Goal: Task Accomplishment & Management: Manage account settings

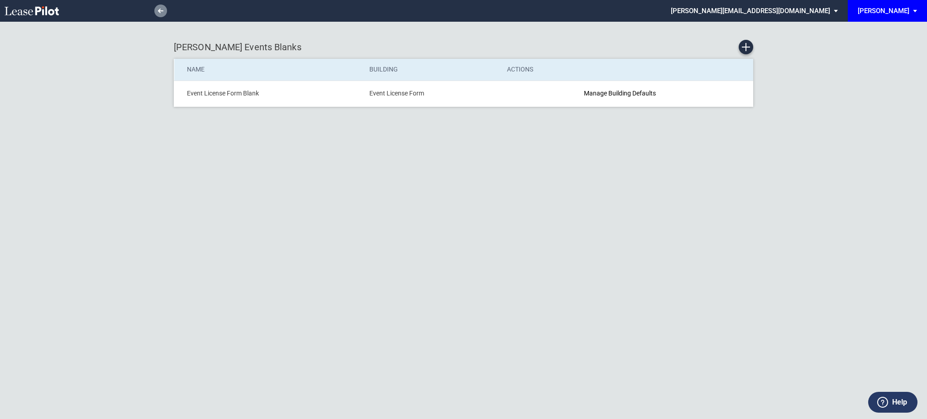
click at [160, 14] on link at bounding box center [160, 11] width 13 height 13
click at [36, 6] on icon at bounding box center [32, 10] width 54 height 9
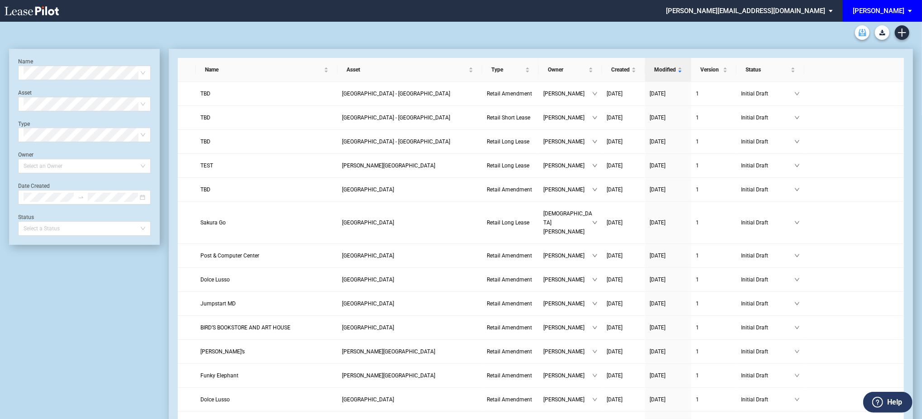
click at [861, 35] on use "Archive" at bounding box center [863, 32] width 8 height 7
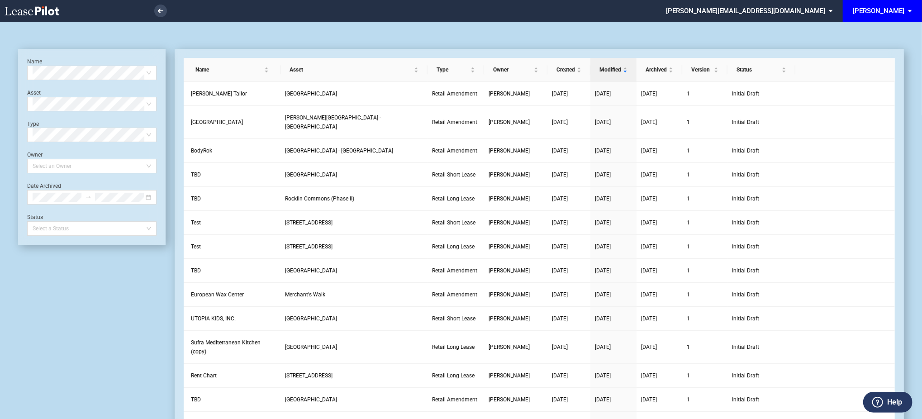
click at [814, 12] on md-select "edens@leasepilot.co Change Password 2-Factor Authentication Admin Area Form Man…" at bounding box center [753, 10] width 176 height 20
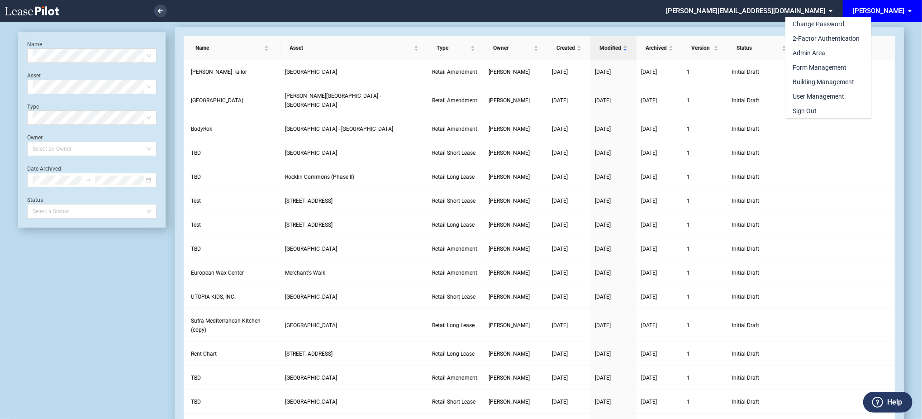
click at [892, 10] on md-backdrop at bounding box center [461, 220] width 922 height 441
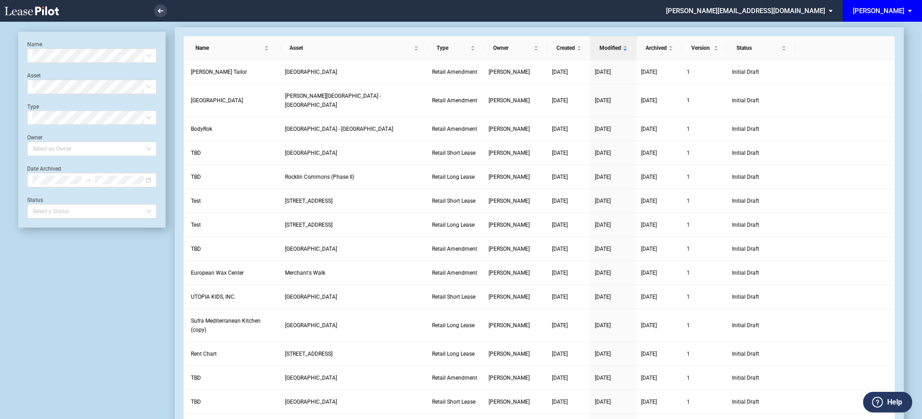
click at [897, 12] on div "[PERSON_NAME]" at bounding box center [879, 11] width 52 height 8
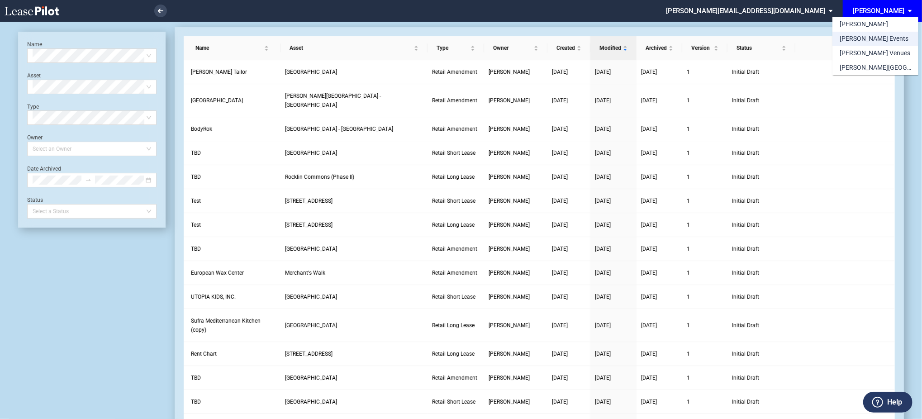
click at [873, 40] on div "[PERSON_NAME] Events" at bounding box center [874, 38] width 69 height 9
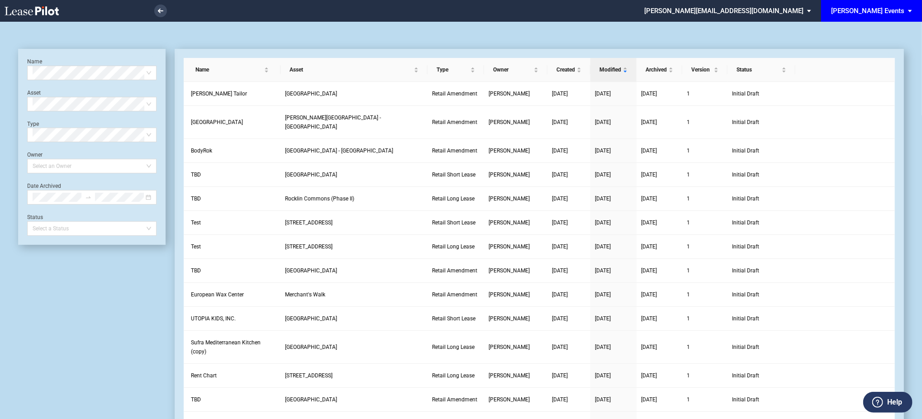
scroll to position [22, 0]
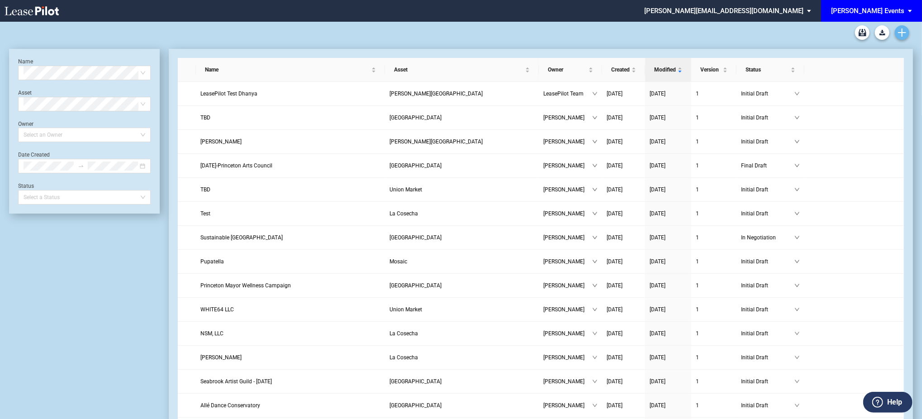
click at [908, 31] on link "Create new document" at bounding box center [902, 32] width 14 height 14
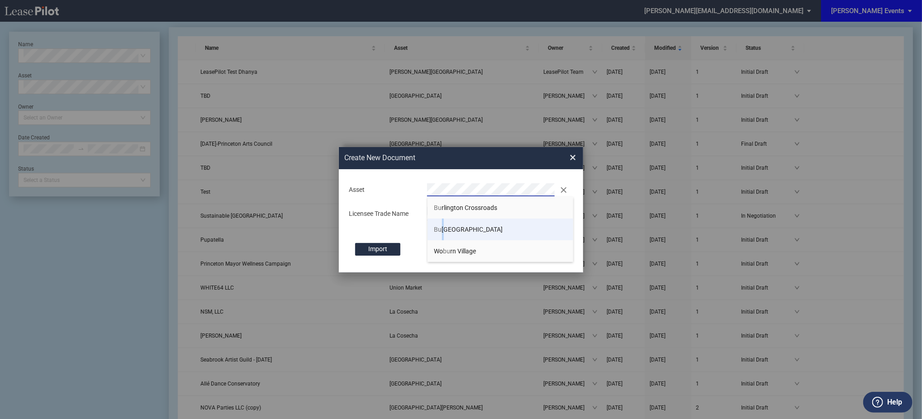
click at [443, 225] on li "Bu rtonsville Crossing" at bounding box center [501, 230] width 146 height 22
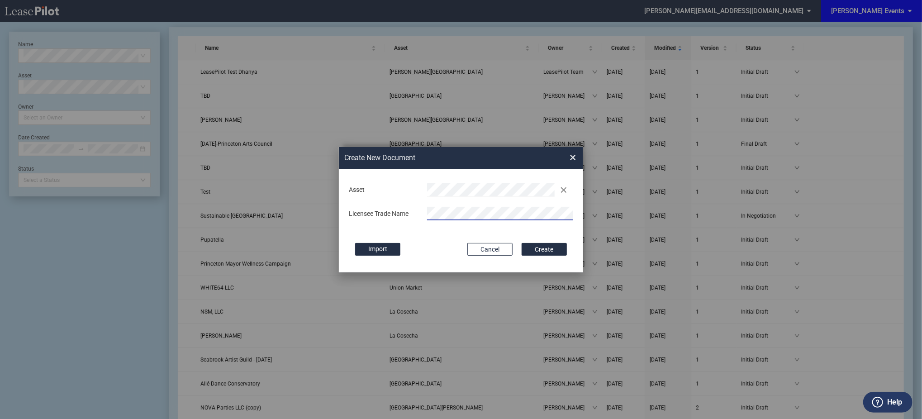
click at [522, 243] on button "Create" at bounding box center [544, 249] width 45 height 13
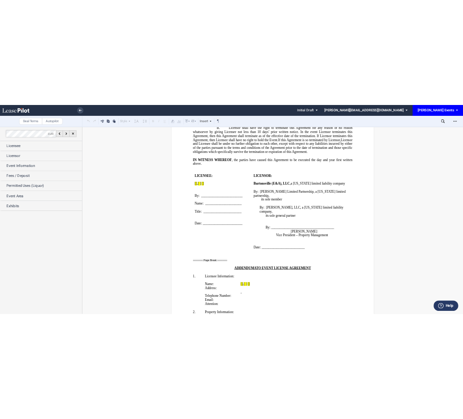
scroll to position [1502, 0]
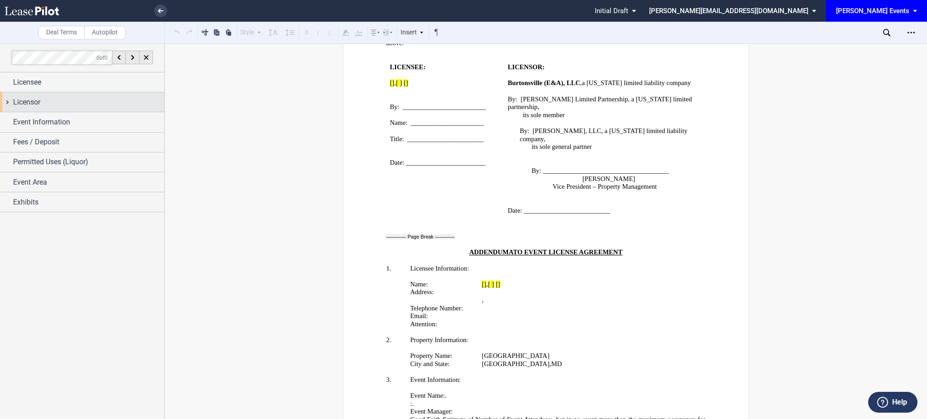
click at [29, 101] on span "Licensor" at bounding box center [26, 102] width 27 height 11
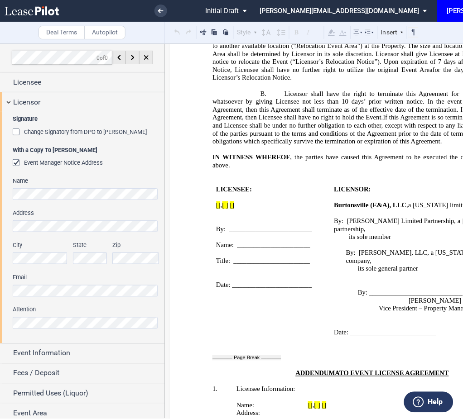
scroll to position [1381, 0]
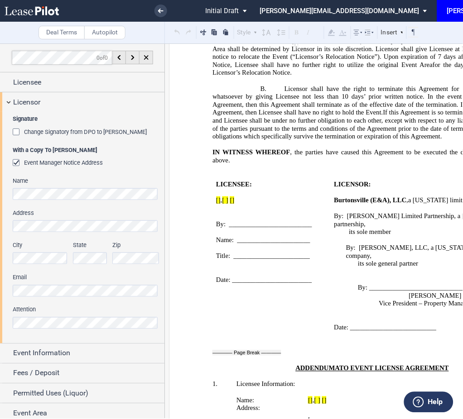
click at [69, 134] on span "Change Signatory from DPO to Jodie W. McLean" at bounding box center [85, 132] width 123 height 7
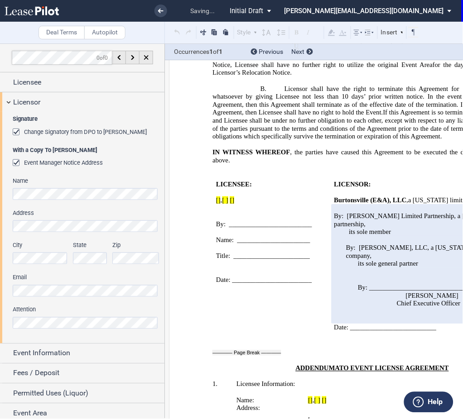
click at [69, 134] on span "Change Signatory from DPO to Jodie W. McLean" at bounding box center [85, 132] width 123 height 7
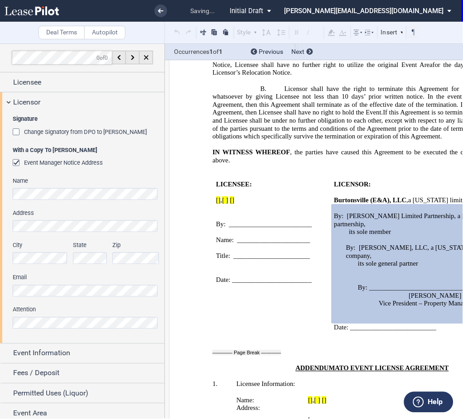
click at [69, 134] on span "Change Signatory from DPO to Jodie W. McLean" at bounding box center [85, 132] width 123 height 7
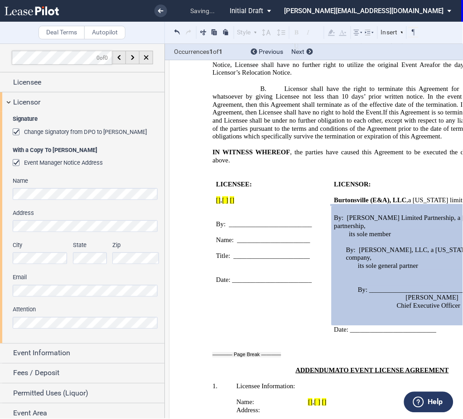
click at [70, 129] on span "Change Signatory from DPO to Jodie W. McLean" at bounding box center [85, 132] width 123 height 7
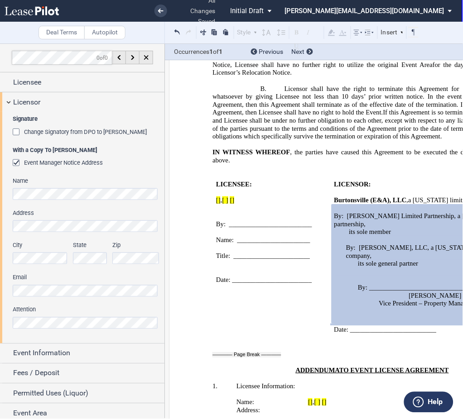
click at [62, 329] on div "Name Address City State Zip Email Attention" at bounding box center [86, 257] width 147 height 161
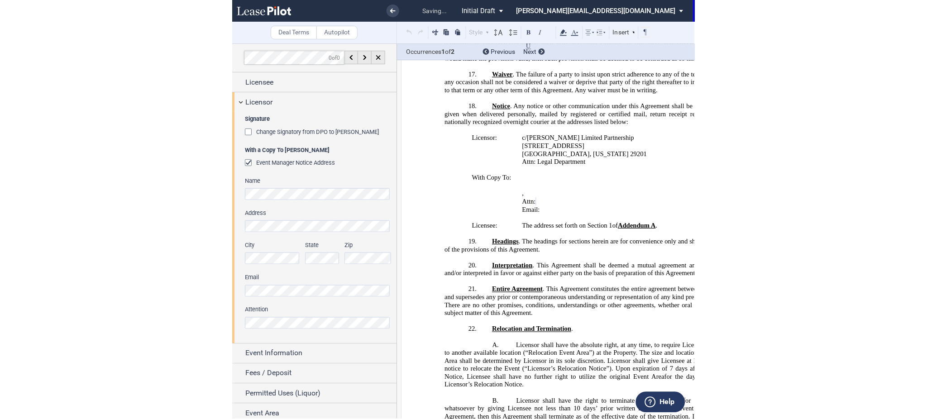
scroll to position [1058, 0]
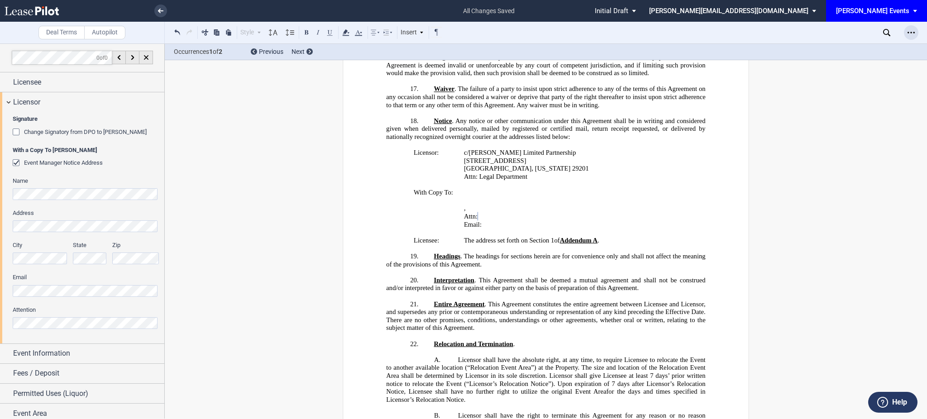
click at [910, 34] on icon "Open Lease options menu" at bounding box center [911, 32] width 7 height 7
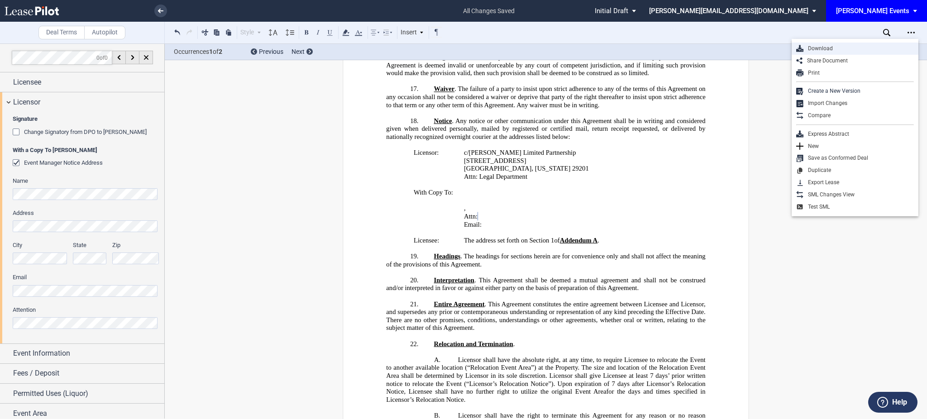
click at [845, 53] on div "Download" at bounding box center [855, 49] width 127 height 12
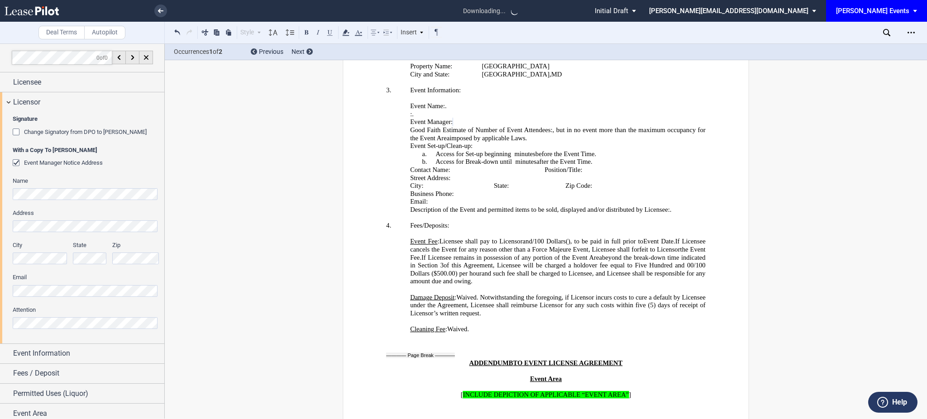
scroll to position [1804, 0]
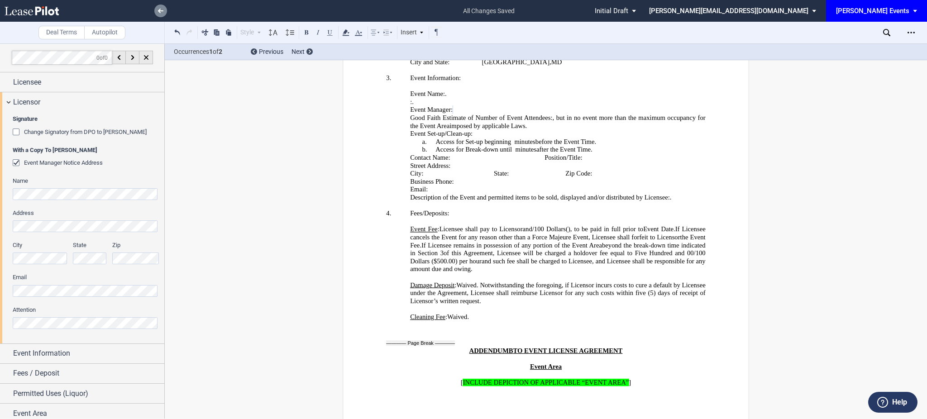
click at [160, 11] on use at bounding box center [160, 11] width 5 height 5
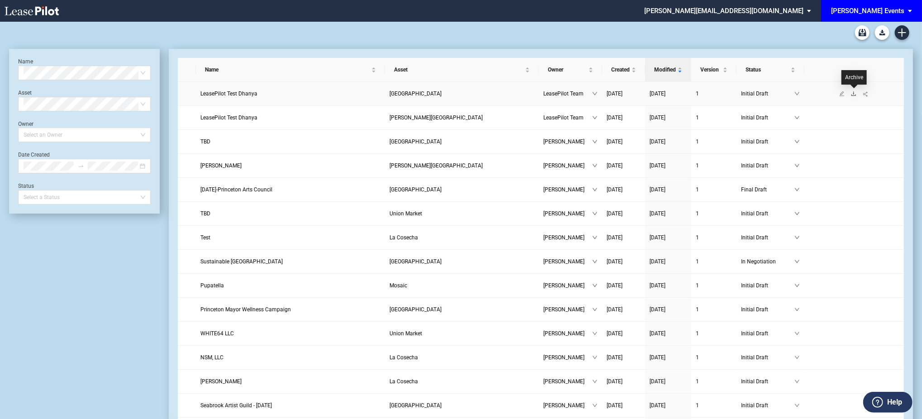
click at [855, 96] on icon "download" at bounding box center [853, 93] width 5 height 5
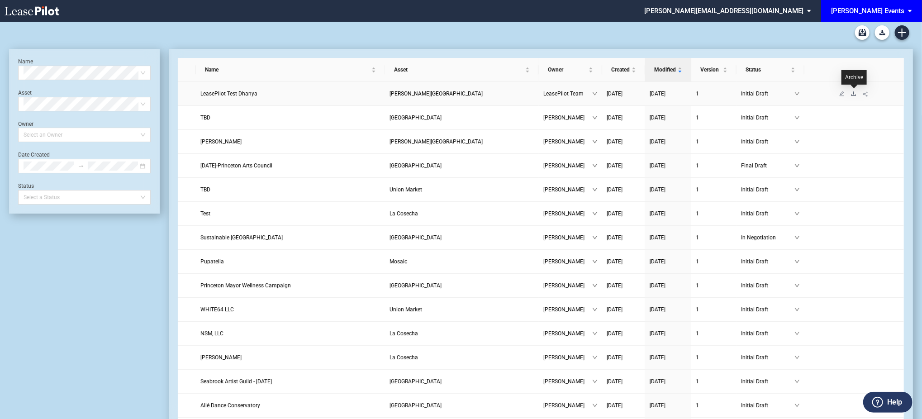
click at [853, 94] on icon "download" at bounding box center [853, 93] width 5 height 5
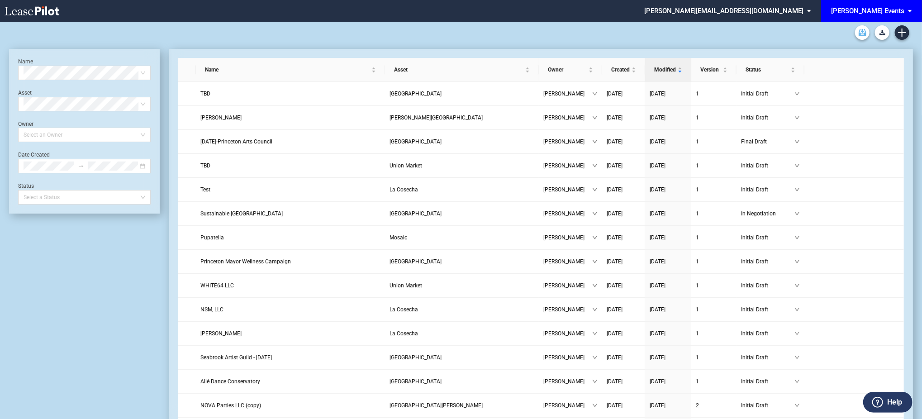
click at [865, 34] on use "Archive" at bounding box center [863, 32] width 8 height 7
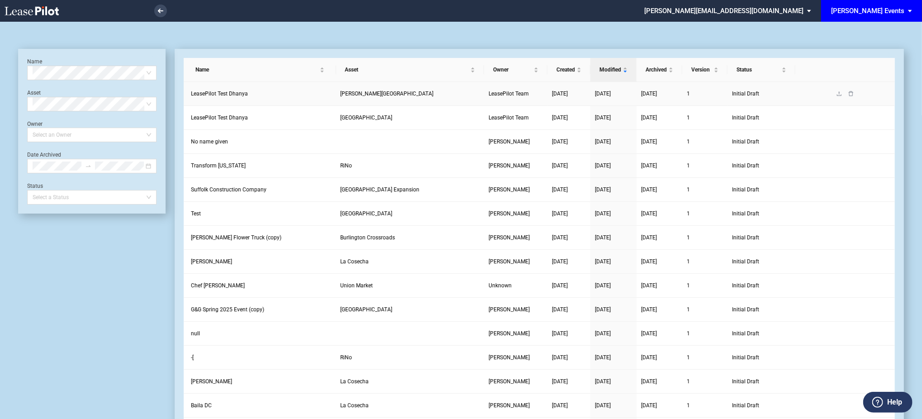
click at [851, 96] on link at bounding box center [852, 94] width 12 height 6
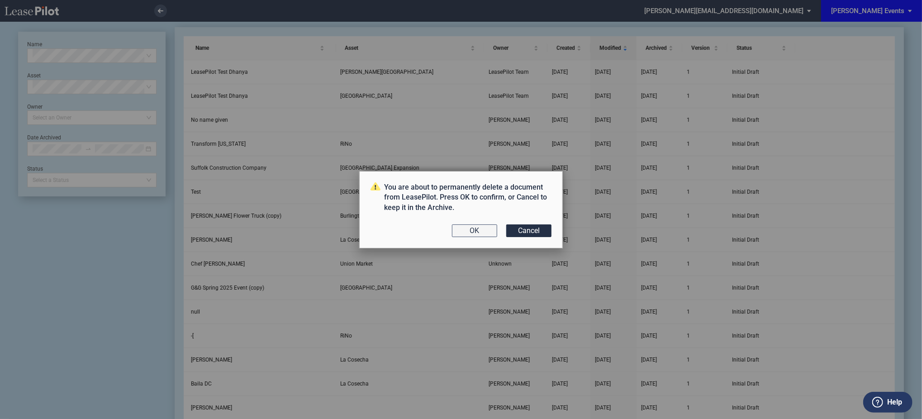
click at [464, 234] on button "OK" at bounding box center [474, 231] width 45 height 13
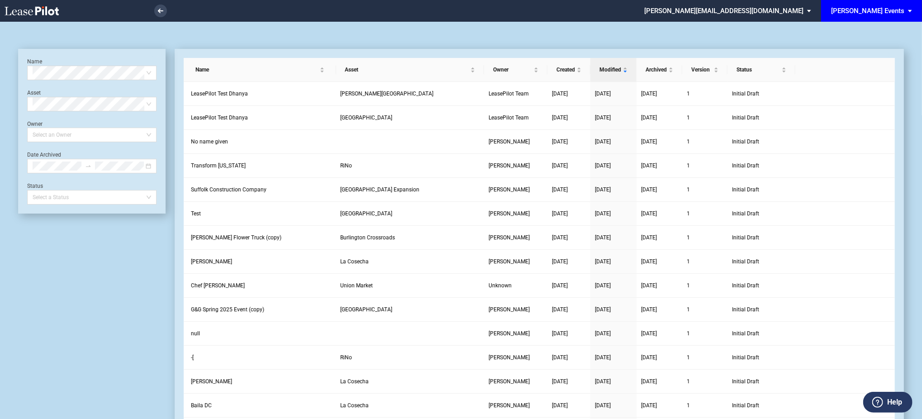
scroll to position [22, 0]
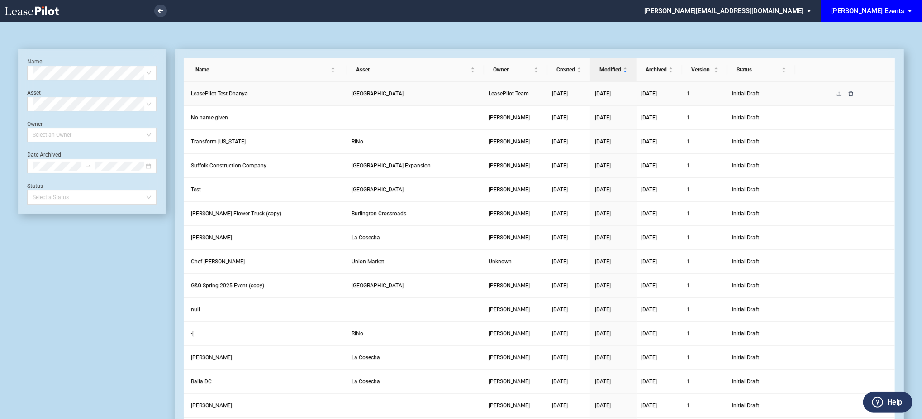
click at [850, 95] on icon "delete" at bounding box center [851, 93] width 5 height 5
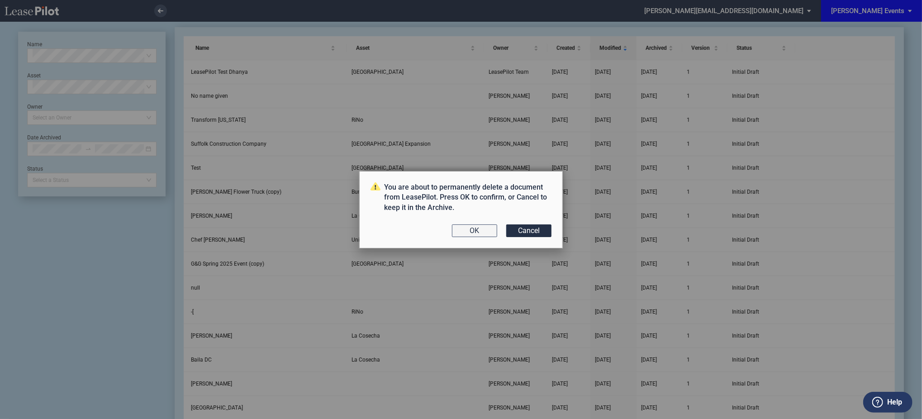
click at [460, 229] on button "OK" at bounding box center [474, 231] width 45 height 13
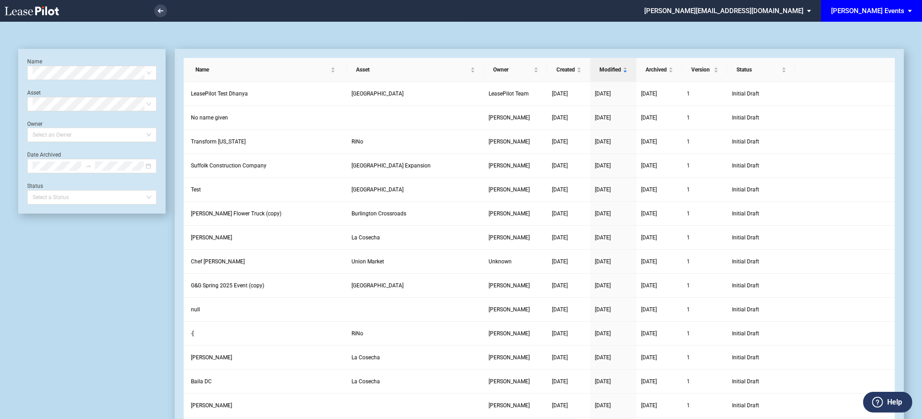
scroll to position [22, 0]
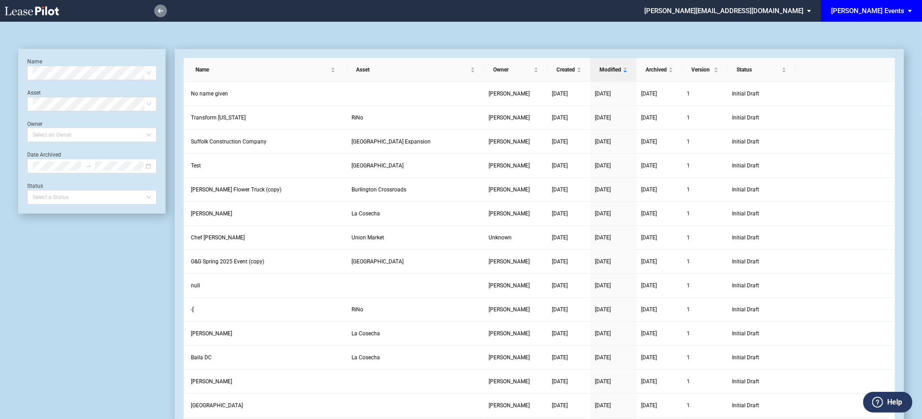
click at [162, 7] on link at bounding box center [160, 11] width 13 height 13
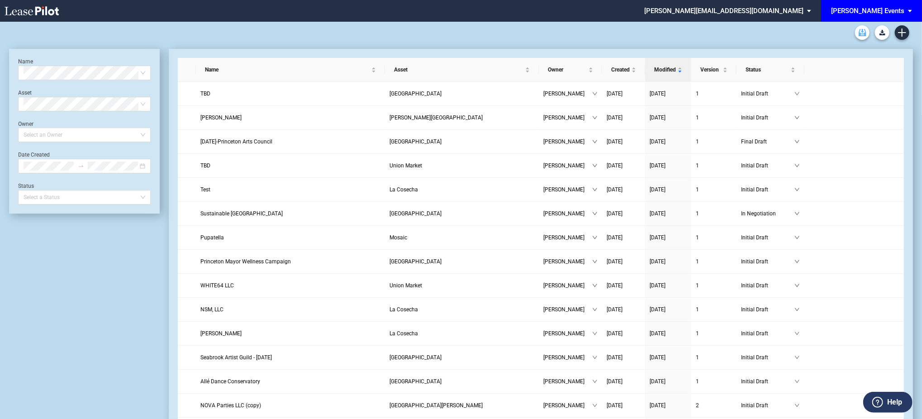
click at [859, 34] on use "Archive" at bounding box center [863, 32] width 8 height 7
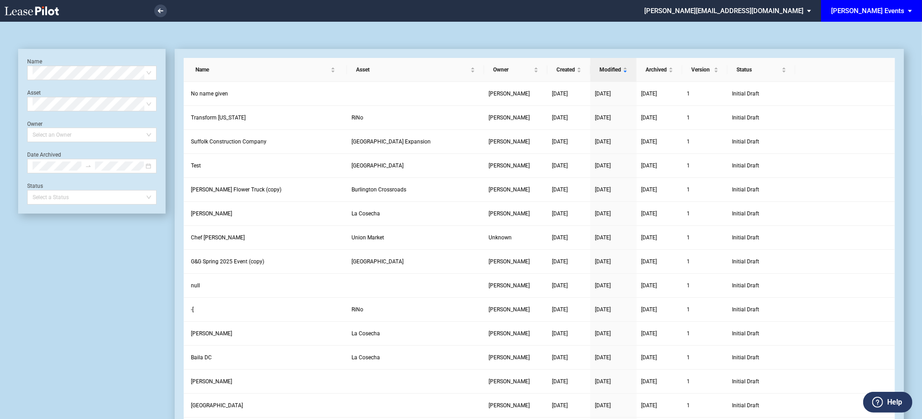
click at [71, 80] on div "Name Select name Asset Select Asset Owner Select an Owner Date Archived Status …" at bounding box center [91, 131] width 129 height 147
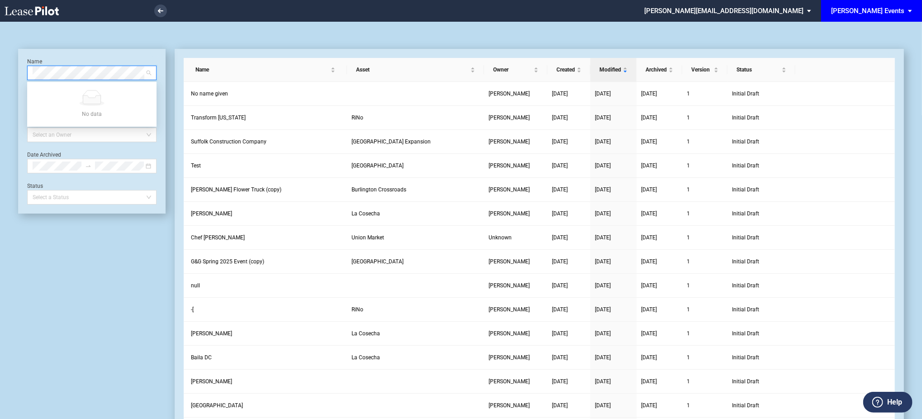
click at [870, 11] on div "[PERSON_NAME] Events" at bounding box center [868, 11] width 73 height 8
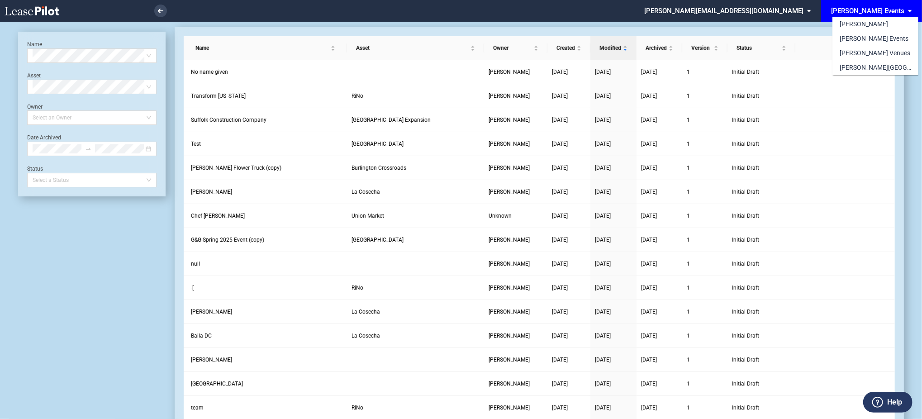
drag, startPoint x: 802, startPoint y: 10, endPoint x: 777, endPoint y: 13, distance: 25.1
click at [801, 10] on md-backdrop at bounding box center [461, 220] width 922 height 441
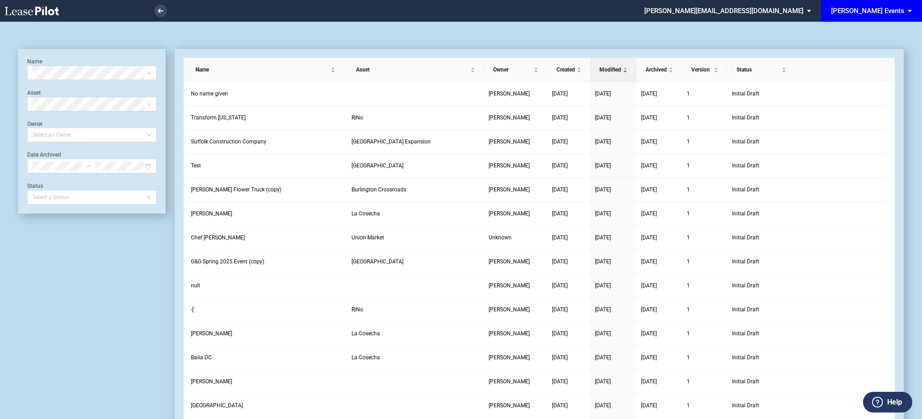
scroll to position [22, 0]
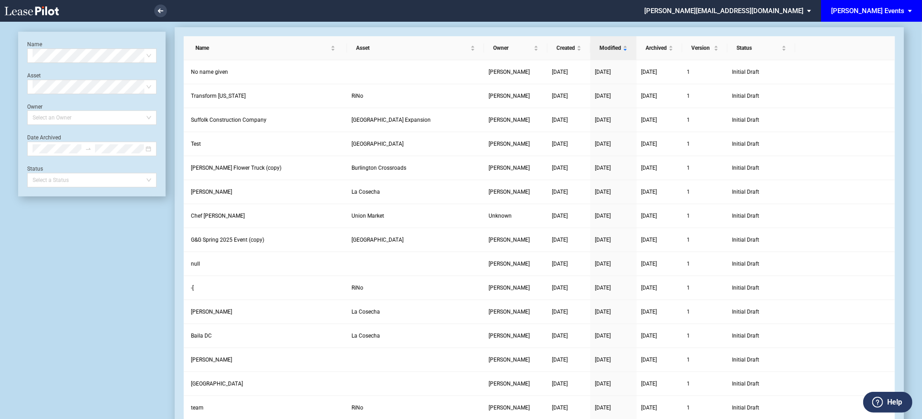
click at [52, 7] on icon at bounding box center [32, 10] width 54 height 9
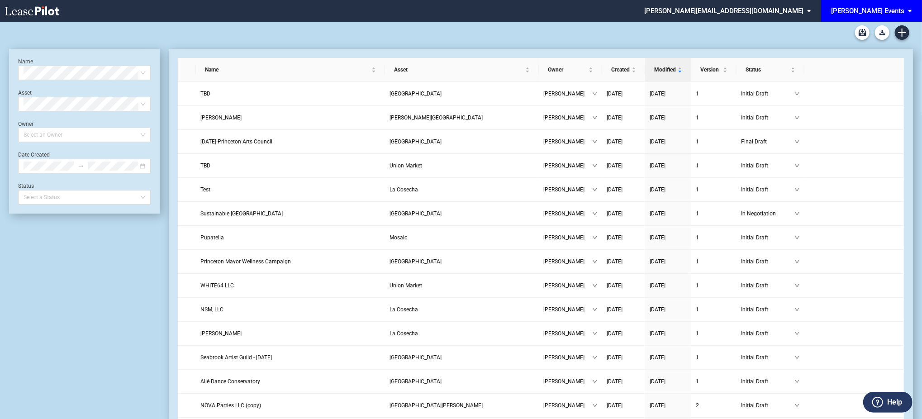
click at [868, 12] on div "[PERSON_NAME] Events" at bounding box center [868, 11] width 73 height 8
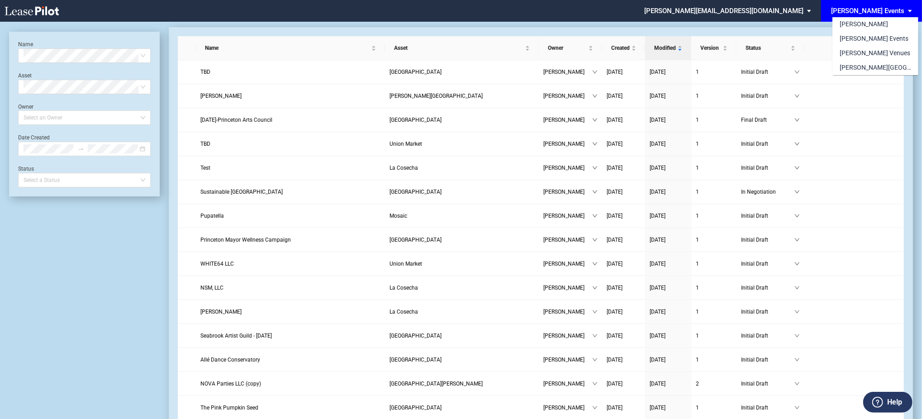
click at [808, 18] on md-backdrop at bounding box center [461, 220] width 922 height 441
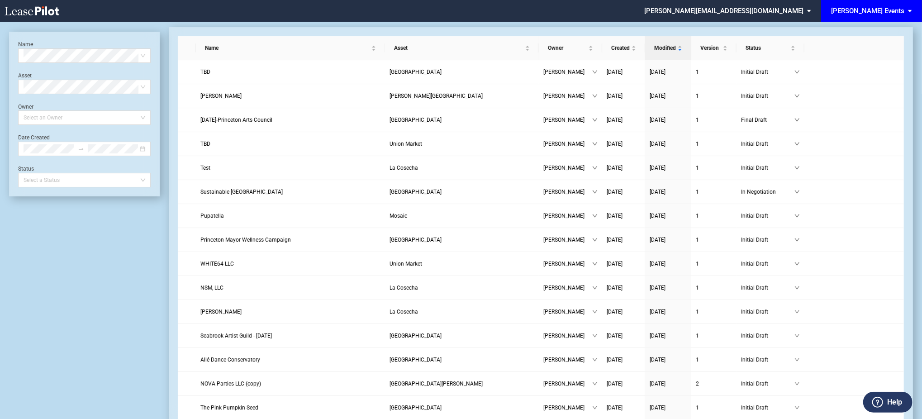
click at [808, 18] on md-select "[PERSON_NAME][EMAIL_ADDRESS][DOMAIN_NAME] Change Password 2-Factor Authenticati…" at bounding box center [732, 10] width 176 height 20
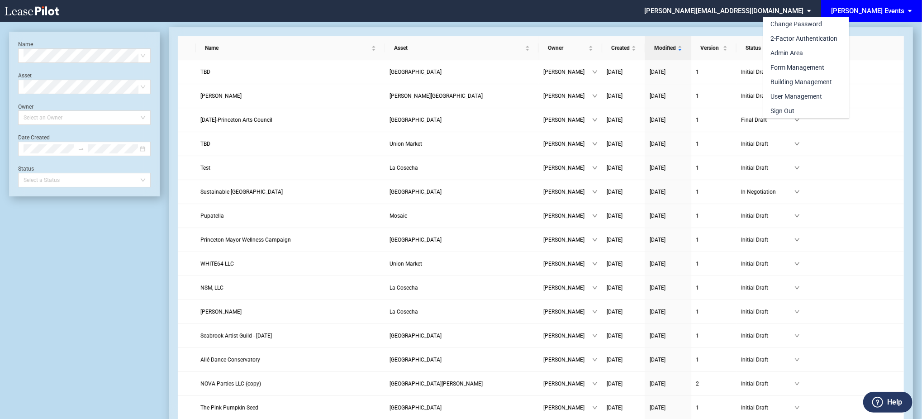
scroll to position [0, 0]
click at [793, 115] on div "Sign Out" at bounding box center [783, 111] width 24 height 9
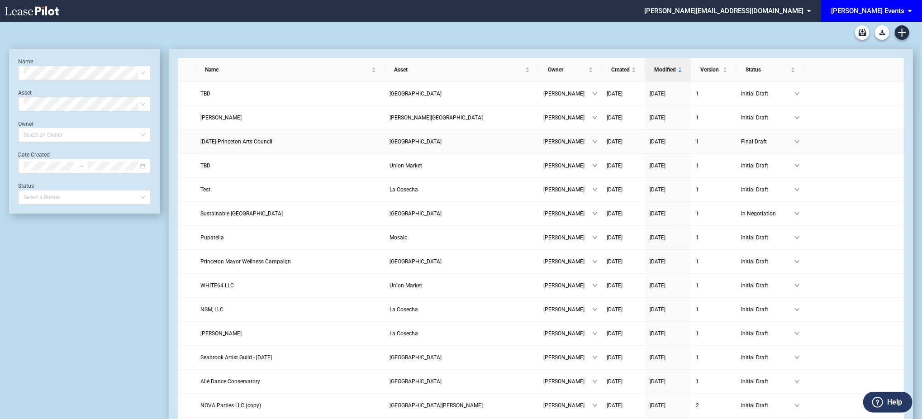
scroll to position [22, 0]
